Goal: Information Seeking & Learning: Learn about a topic

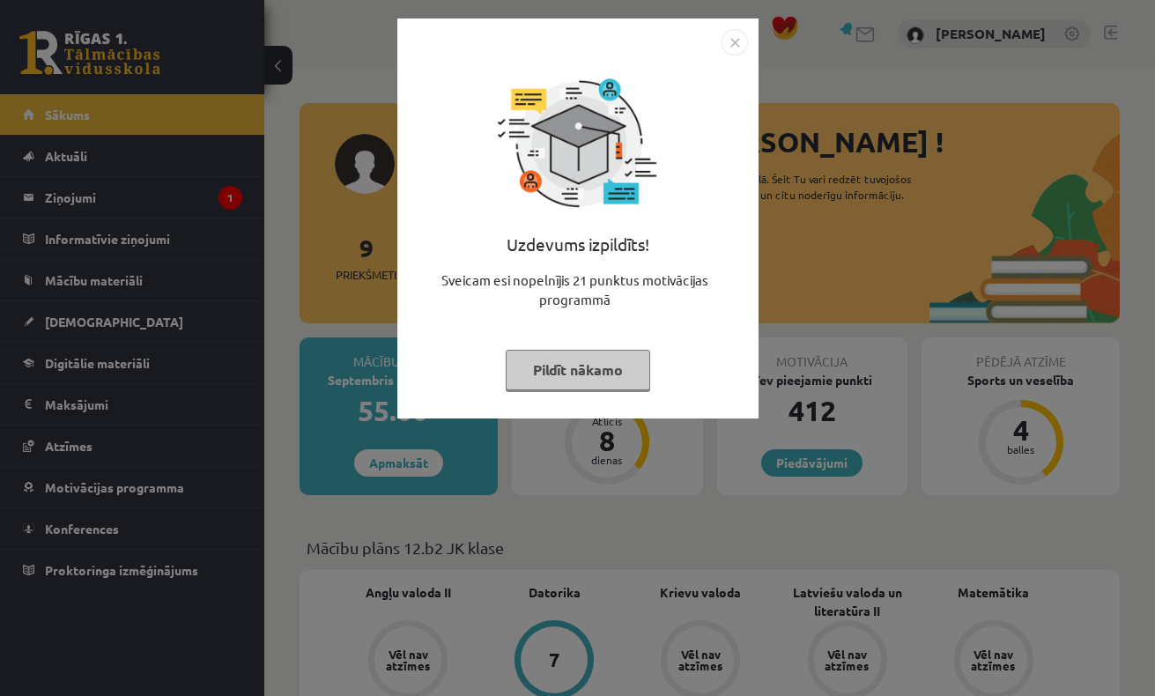
click at [579, 362] on button "Pildīt nākamo" at bounding box center [578, 370] width 145 height 41
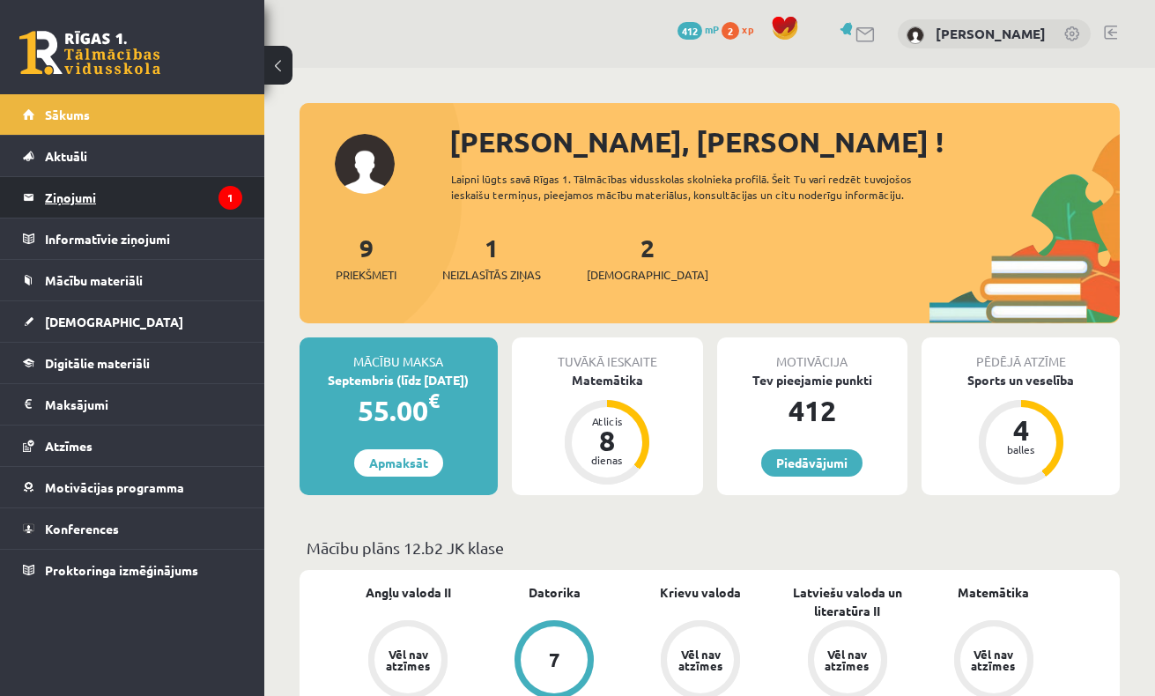
click at [171, 183] on legend "Ziņojumi 1" at bounding box center [143, 197] width 197 height 41
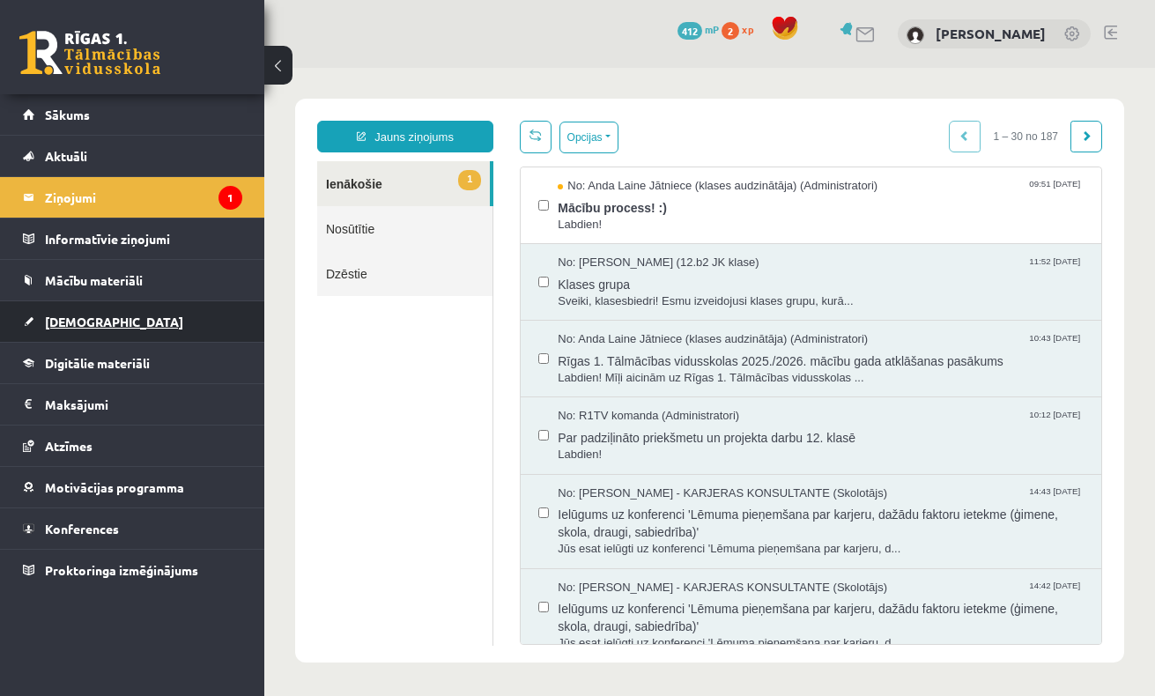
click at [128, 324] on link "[DEMOGRAPHIC_DATA]" at bounding box center [132, 321] width 219 height 41
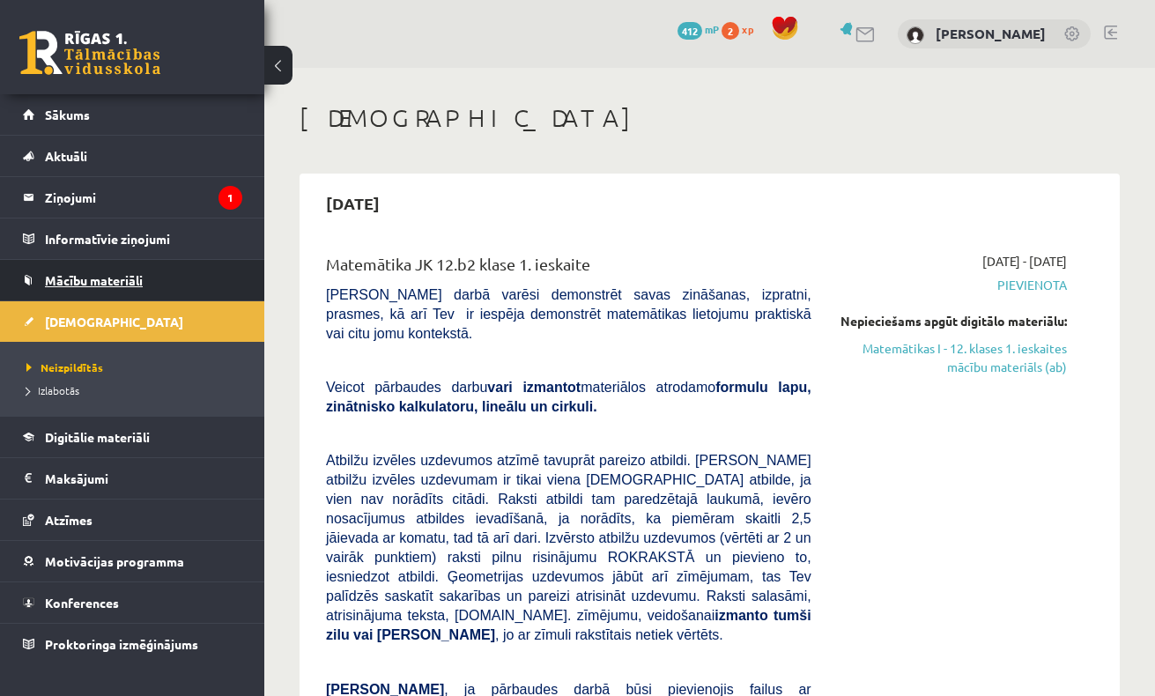
click at [103, 285] on span "Mācību materiāli" at bounding box center [94, 280] width 98 height 16
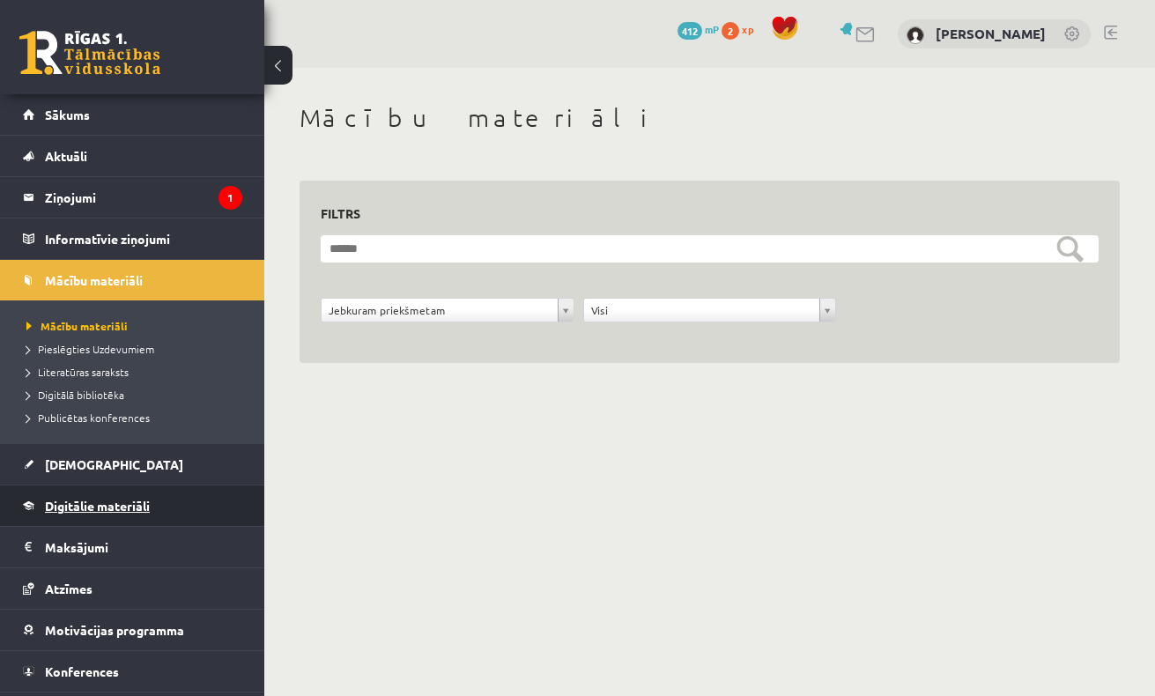
click at [95, 499] on span "Digitālie materiāli" at bounding box center [97, 506] width 105 height 16
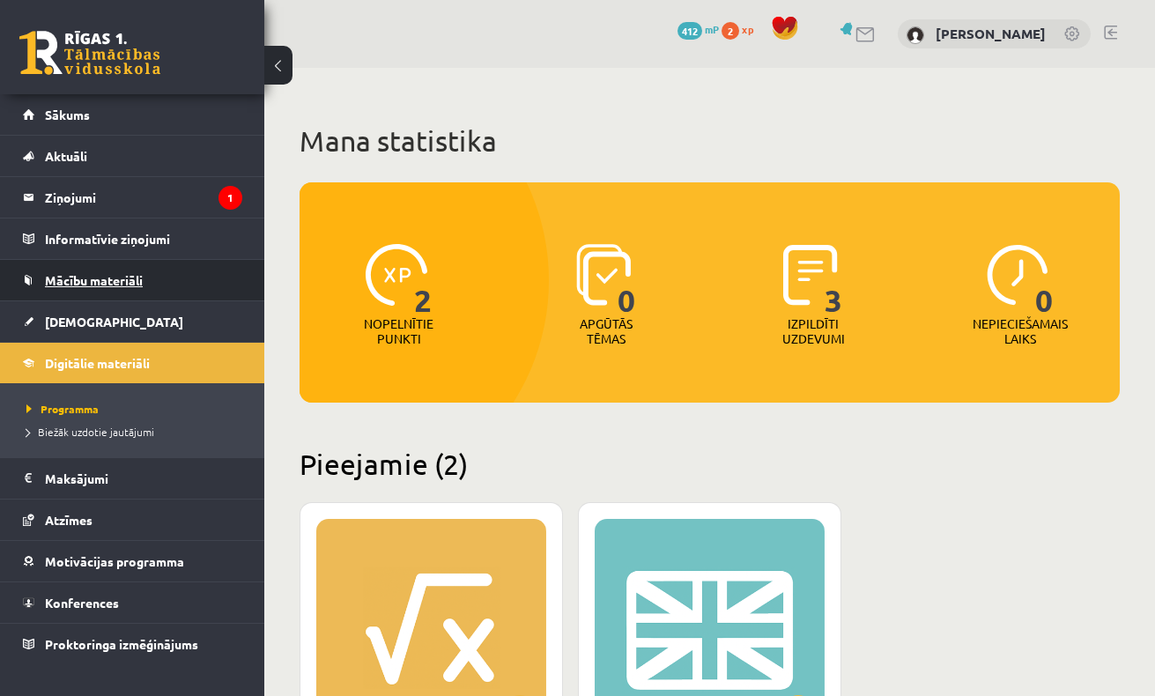
click at [132, 278] on span "Mācību materiāli" at bounding box center [94, 280] width 98 height 16
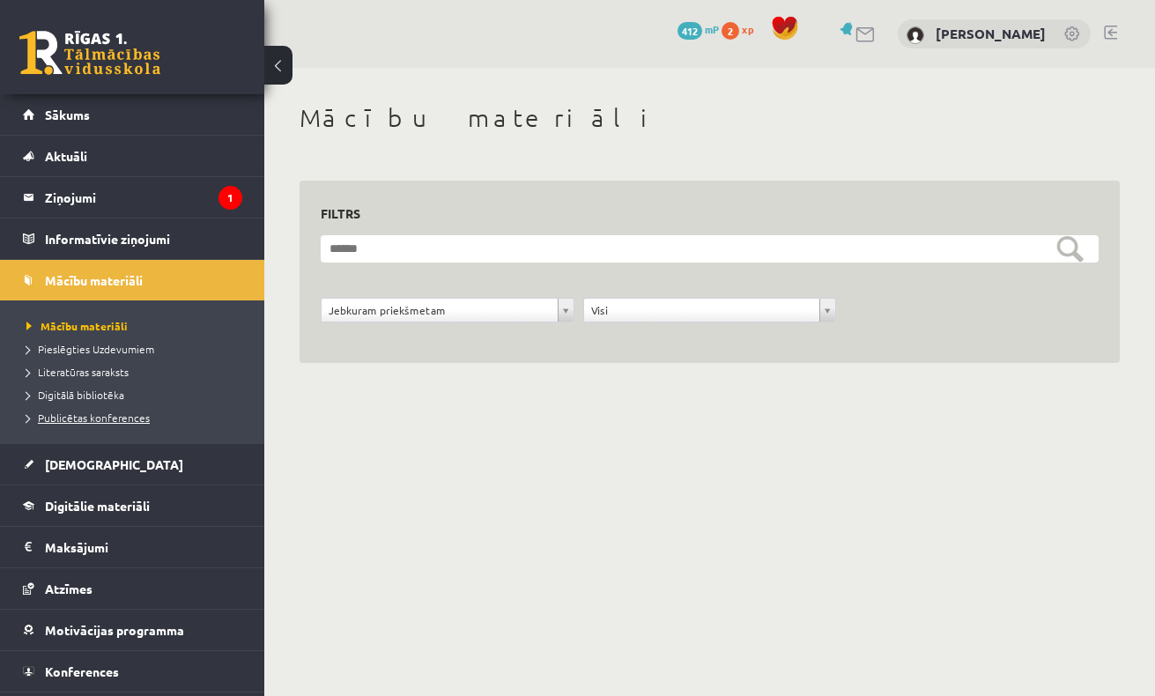
click at [67, 419] on span "Publicētas konferences" at bounding box center [87, 418] width 123 height 14
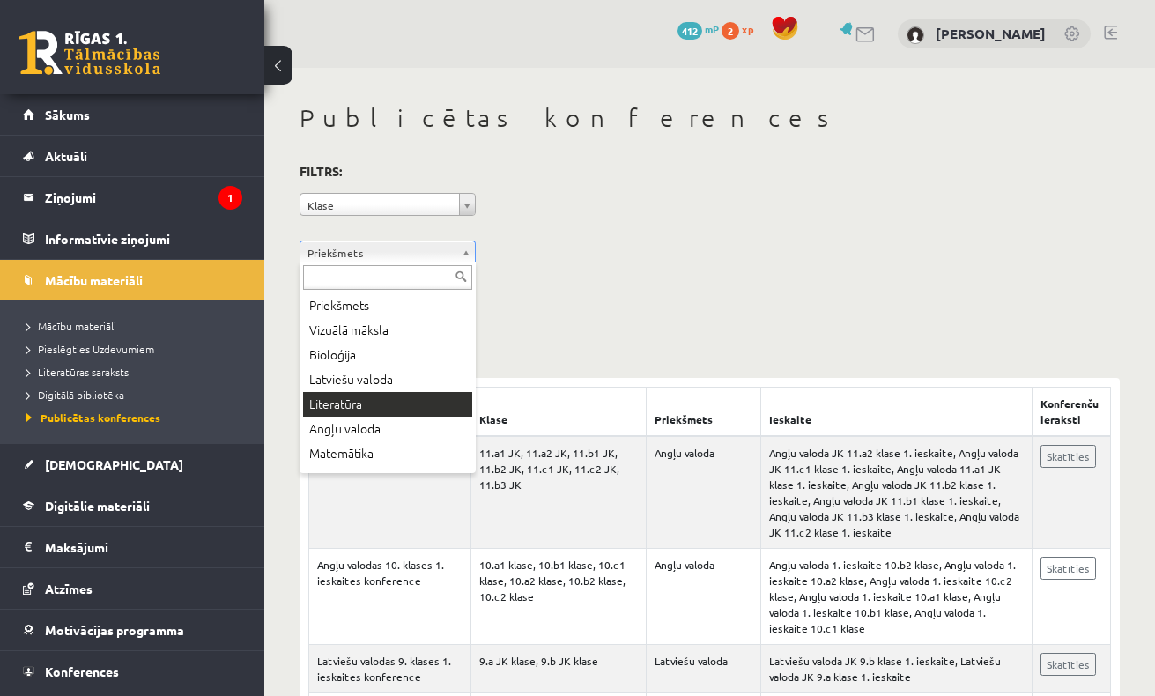
scroll to position [50, 0]
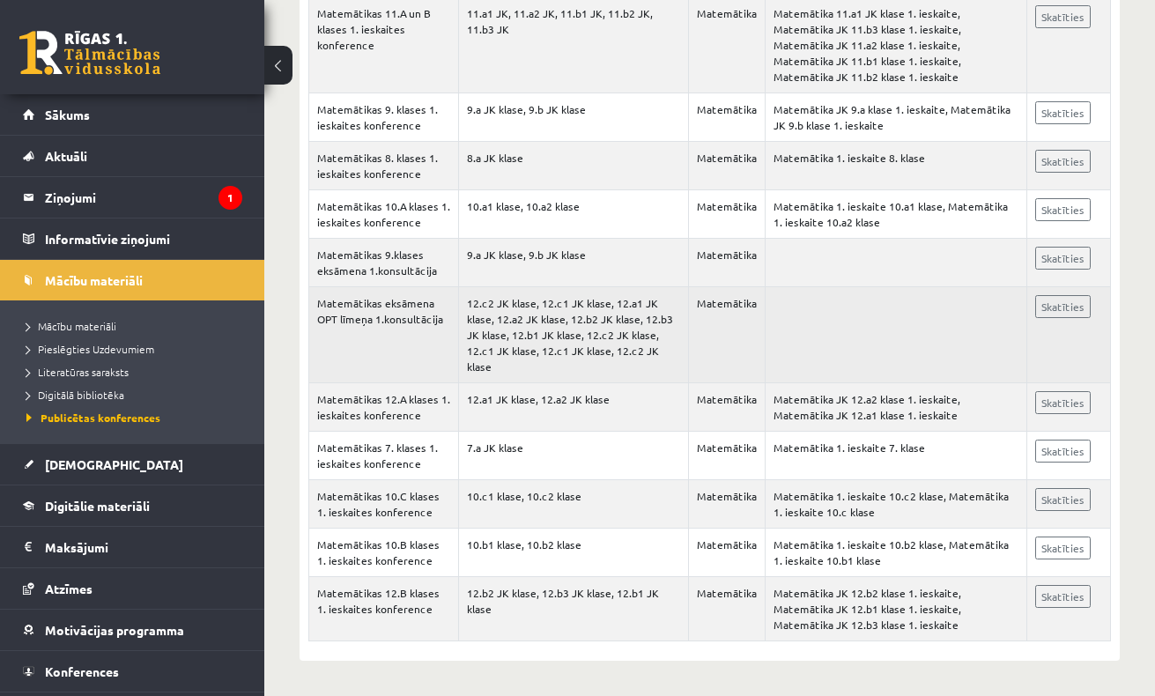
scroll to position [5004, 0]
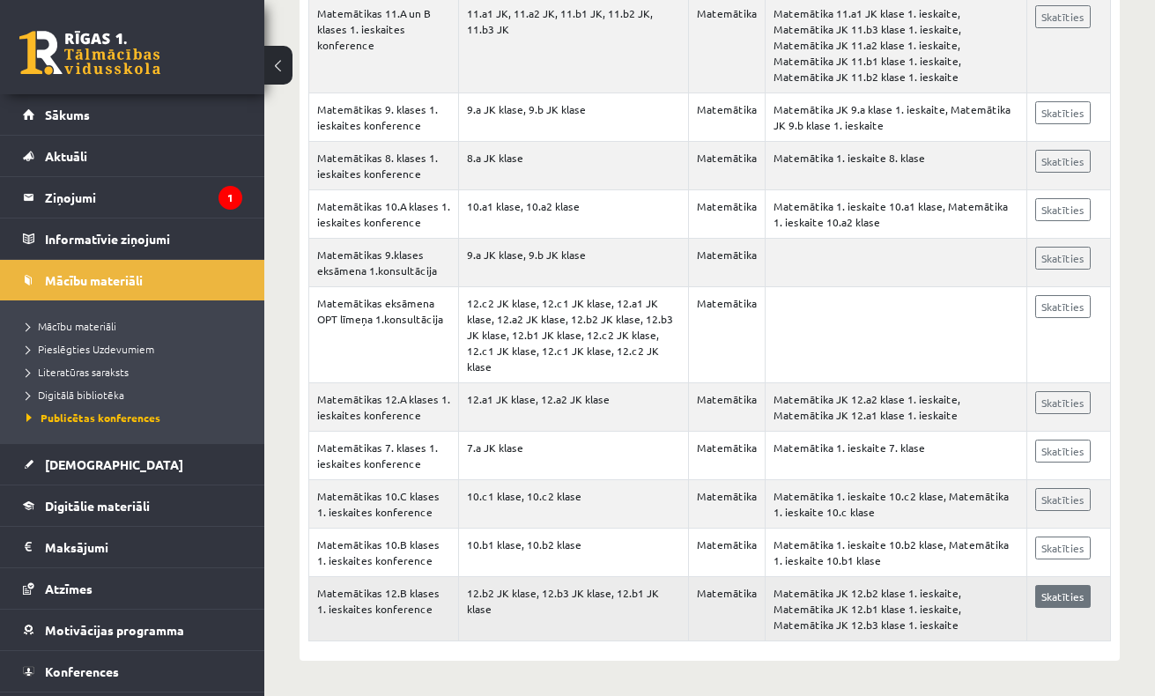
click at [1074, 608] on link "Skatīties" at bounding box center [1064, 596] width 56 height 23
